Goal: Connect with others: Connect with other users

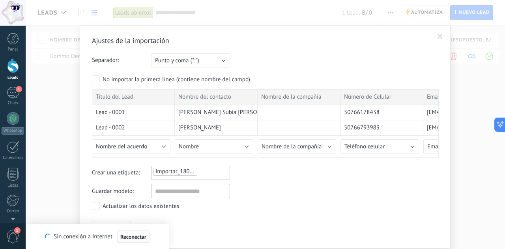
click at [142, 237] on span "Reconectar" at bounding box center [133, 237] width 26 height 6
click at [441, 38] on span at bounding box center [440, 37] width 5 height 6
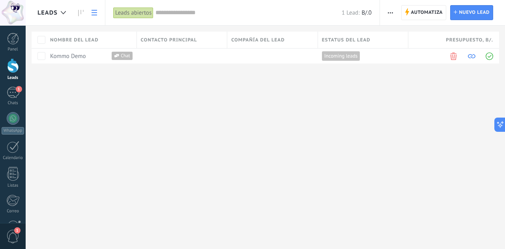
click at [391, 12] on icon "button" at bounding box center [390, 12] width 5 height 1
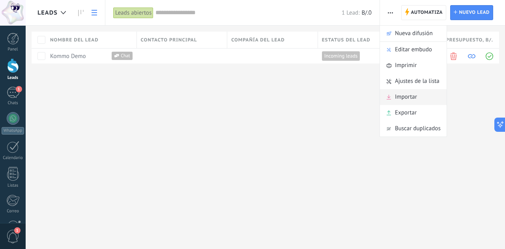
click at [404, 95] on span "Importar" at bounding box center [406, 97] width 22 height 16
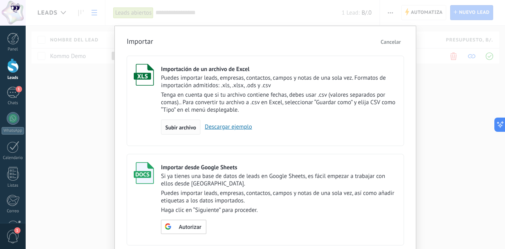
click at [184, 127] on span "Subir archivo" at bounding box center [180, 128] width 31 height 6
click at [0, 0] on input "Importación de un archivo de Excel Puedes importar leads, empresas, contactos, …" at bounding box center [0, 0] width 0 height 0
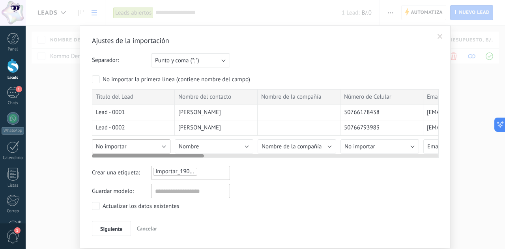
click at [132, 146] on button "No importar" at bounding box center [131, 146] width 79 height 14
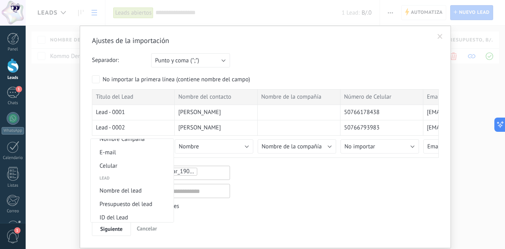
scroll to position [367, 0]
click at [130, 192] on span "Nombre del lead" at bounding box center [131, 190] width 80 height 7
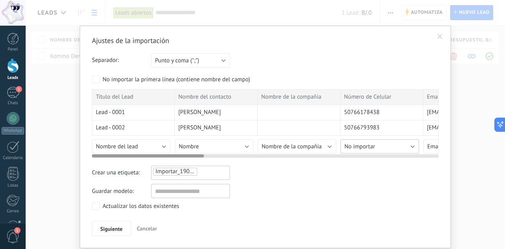
click at [368, 143] on span "No importar" at bounding box center [359, 146] width 31 height 7
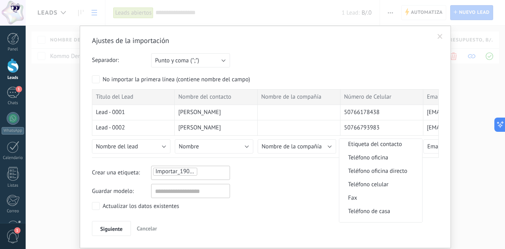
scroll to position [162, 0]
click at [366, 183] on span "Teléfono celular" at bounding box center [379, 183] width 80 height 7
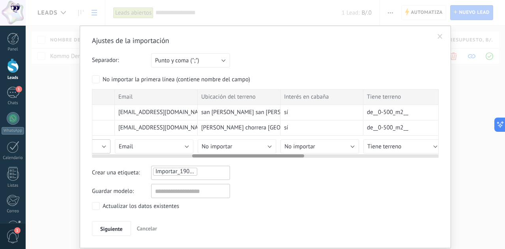
scroll to position [0, 311]
click at [263, 145] on button "No importar" at bounding box center [234, 146] width 79 height 14
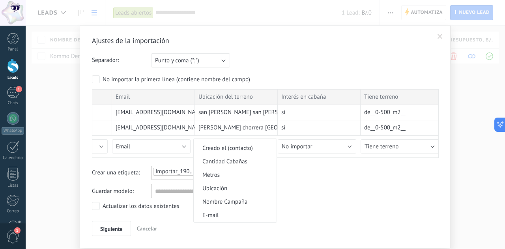
scroll to position [304, 0]
click at [216, 191] on span "Ubicación" at bounding box center [234, 188] width 80 height 7
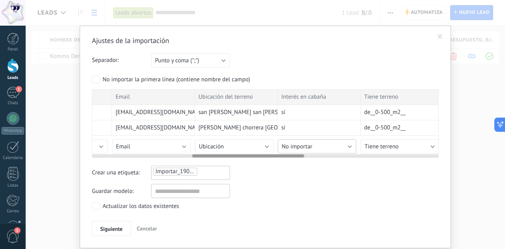
click at [321, 146] on button "No importar" at bounding box center [317, 146] width 79 height 14
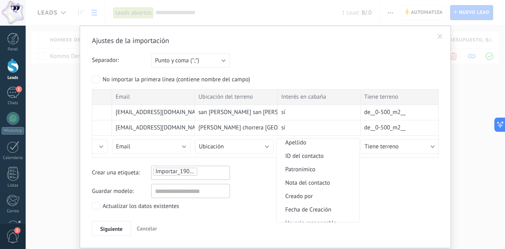
scroll to position [69, 0]
click at [320, 185] on span "Nota del contacto" at bounding box center [317, 181] width 80 height 7
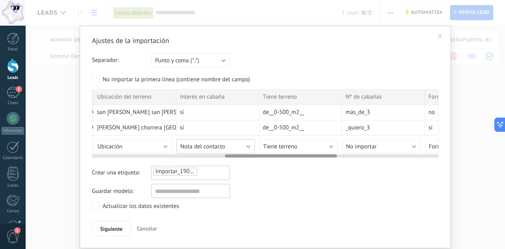
scroll to position [0, 413]
click at [309, 144] on button "Tiene terreno" at bounding box center [298, 146] width 79 height 14
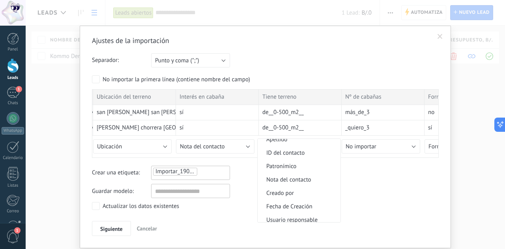
scroll to position [72, 0]
click at [308, 182] on span "Nota del contacto" at bounding box center [298, 178] width 80 height 7
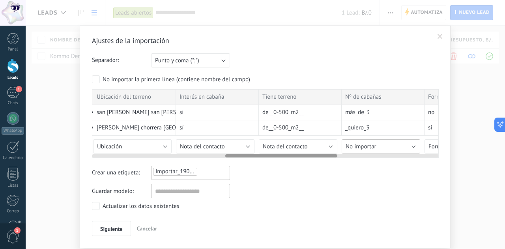
click at [389, 143] on button "No importar" at bounding box center [381, 146] width 79 height 14
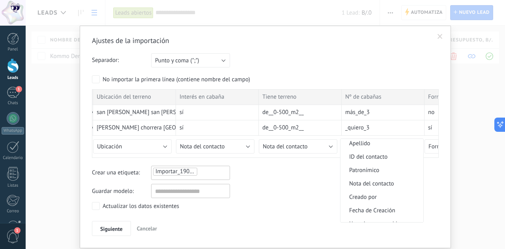
scroll to position [68, 0]
click at [368, 185] on span "Nota del contacto" at bounding box center [380, 183] width 80 height 7
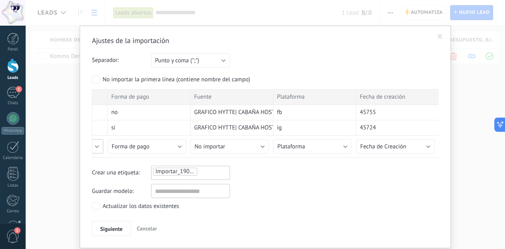
scroll to position [23, 0]
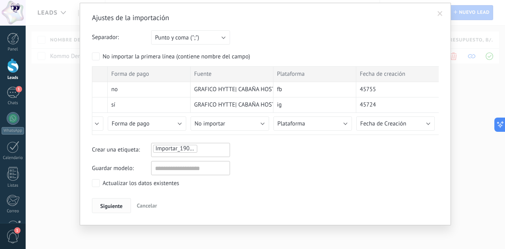
click at [101, 205] on span "Siguiente" at bounding box center [111, 206] width 22 height 6
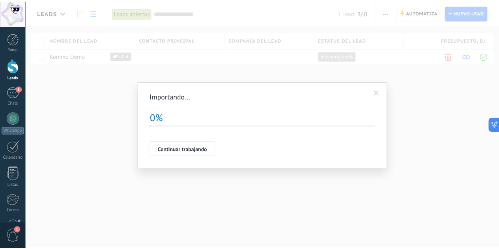
scroll to position [0, 0]
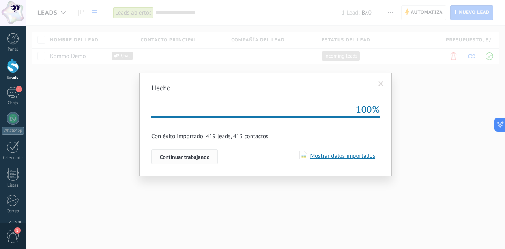
click at [187, 156] on span "Continuar trabajando" at bounding box center [185, 157] width 50 height 6
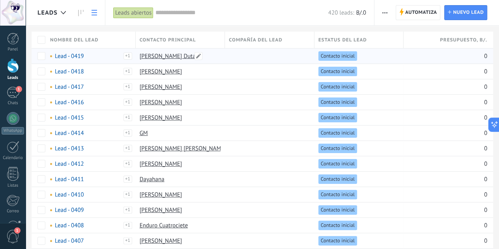
click at [158, 56] on link "[PERSON_NAME] Dutary" at bounding box center [170, 55] width 61 height 7
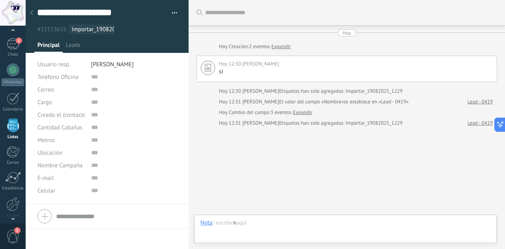
scroll to position [15, 0]
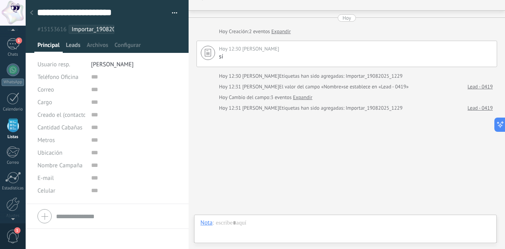
click at [75, 43] on span "Leads" at bounding box center [73, 46] width 15 height 11
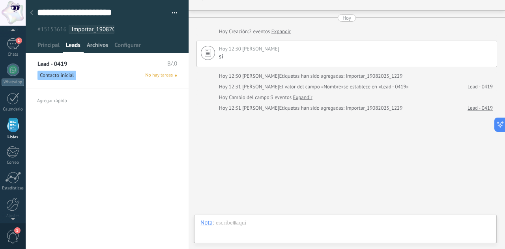
click at [90, 45] on span "Archivos" at bounding box center [97, 46] width 21 height 11
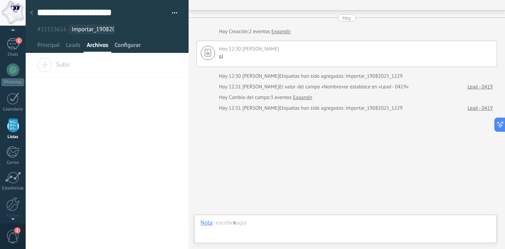
click at [119, 47] on span "Configurar" at bounding box center [127, 46] width 26 height 11
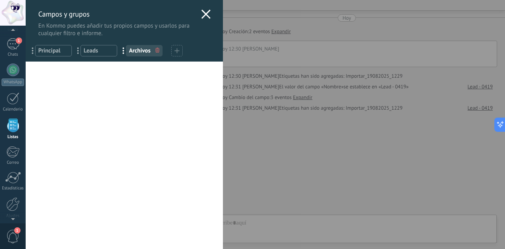
click at [50, 45] on div "... Principal ... Leads ... Archivos" at bounding box center [124, 49] width 197 height 24
click at [201, 16] on use at bounding box center [205, 13] width 9 height 9
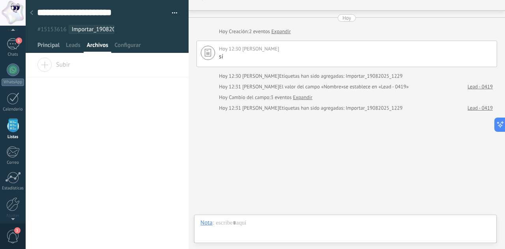
click at [52, 45] on span "Principal" at bounding box center [48, 46] width 22 height 11
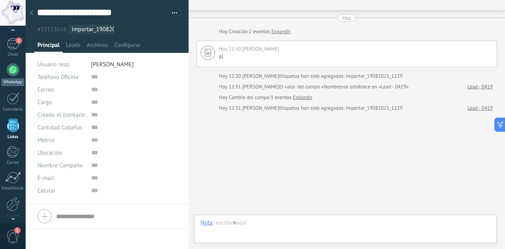
click at [9, 66] on div at bounding box center [13, 70] width 13 height 13
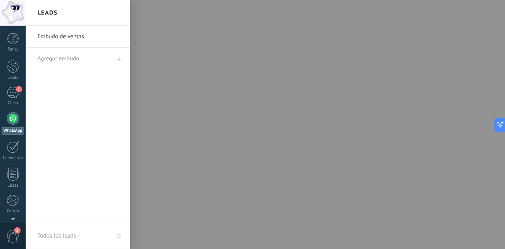
click at [193, 158] on div at bounding box center [278, 124] width 505 height 249
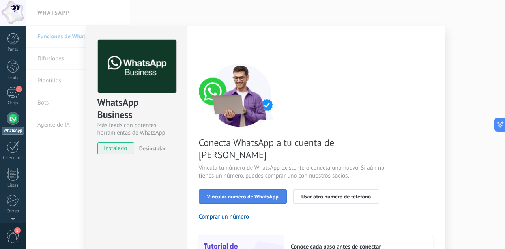
click at [246, 194] on span "Vincular número de WhatsApp" at bounding box center [242, 197] width 71 height 6
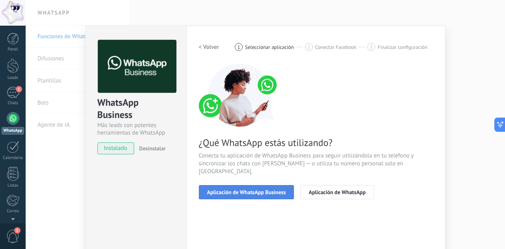
click at [243, 189] on span "Aplicación de WhatsApp Business" at bounding box center [246, 192] width 79 height 6
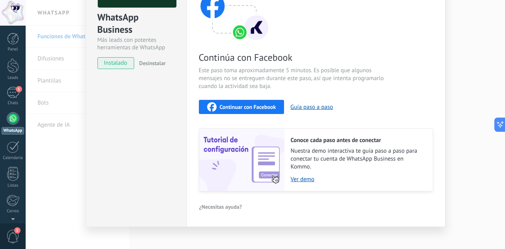
scroll to position [92, 0]
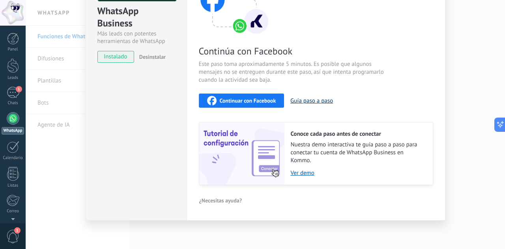
click at [321, 99] on button "Guía paso a paso" at bounding box center [311, 100] width 43 height 7
click at [252, 99] on span "Continuar con Facebook" at bounding box center [248, 101] width 56 height 6
